Goal: Check status

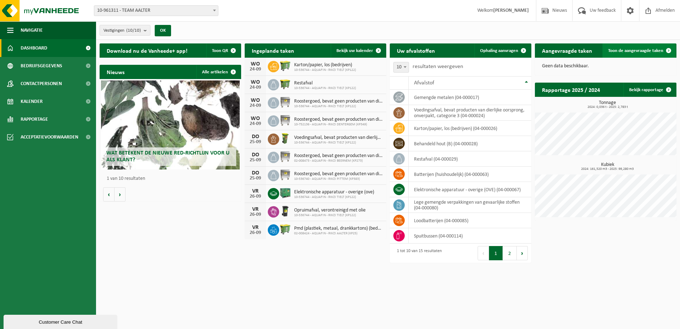
click at [650, 50] on span "Toon de aangevraagde taken" at bounding box center [635, 50] width 55 height 5
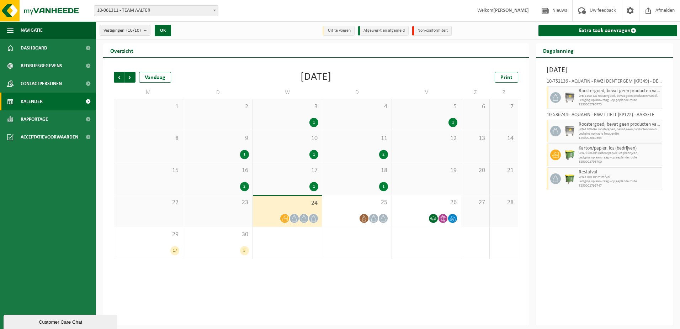
click at [191, 8] on span "10-961311 - TEAM AALTER" at bounding box center [156, 11] width 124 height 10
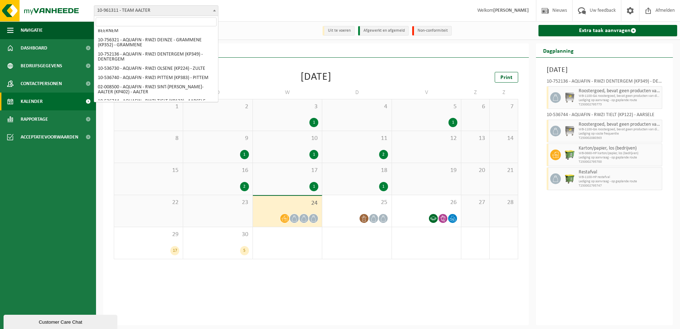
scroll to position [22, 0]
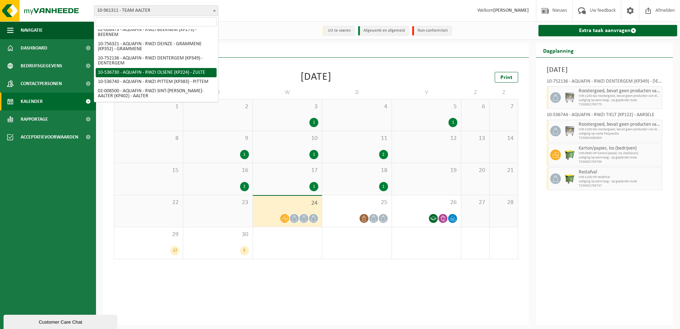
select select "3176"
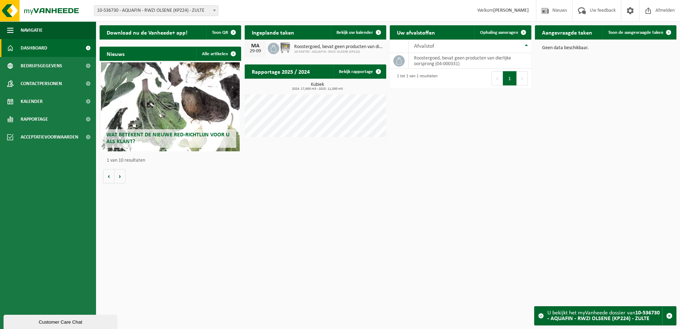
click at [494, 139] on div "Download nu de Vanheede+ app! Toon QR Ingeplande taken Bekijk uw kalender [DATE…" at bounding box center [388, 104] width 581 height 165
click at [364, 36] on link "Bekijk uw kalender" at bounding box center [358, 32] width 55 height 14
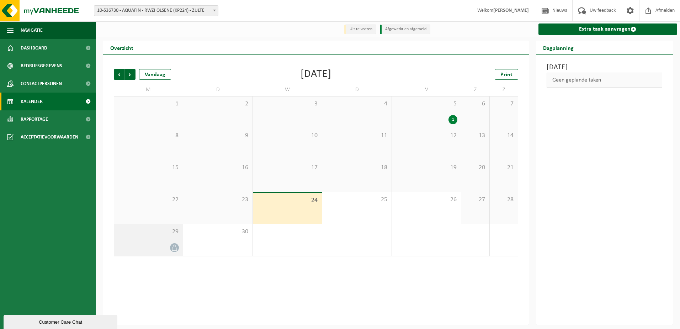
click at [176, 248] on icon at bounding box center [175, 247] width 6 height 6
